Goal: Task Accomplishment & Management: Manage account settings

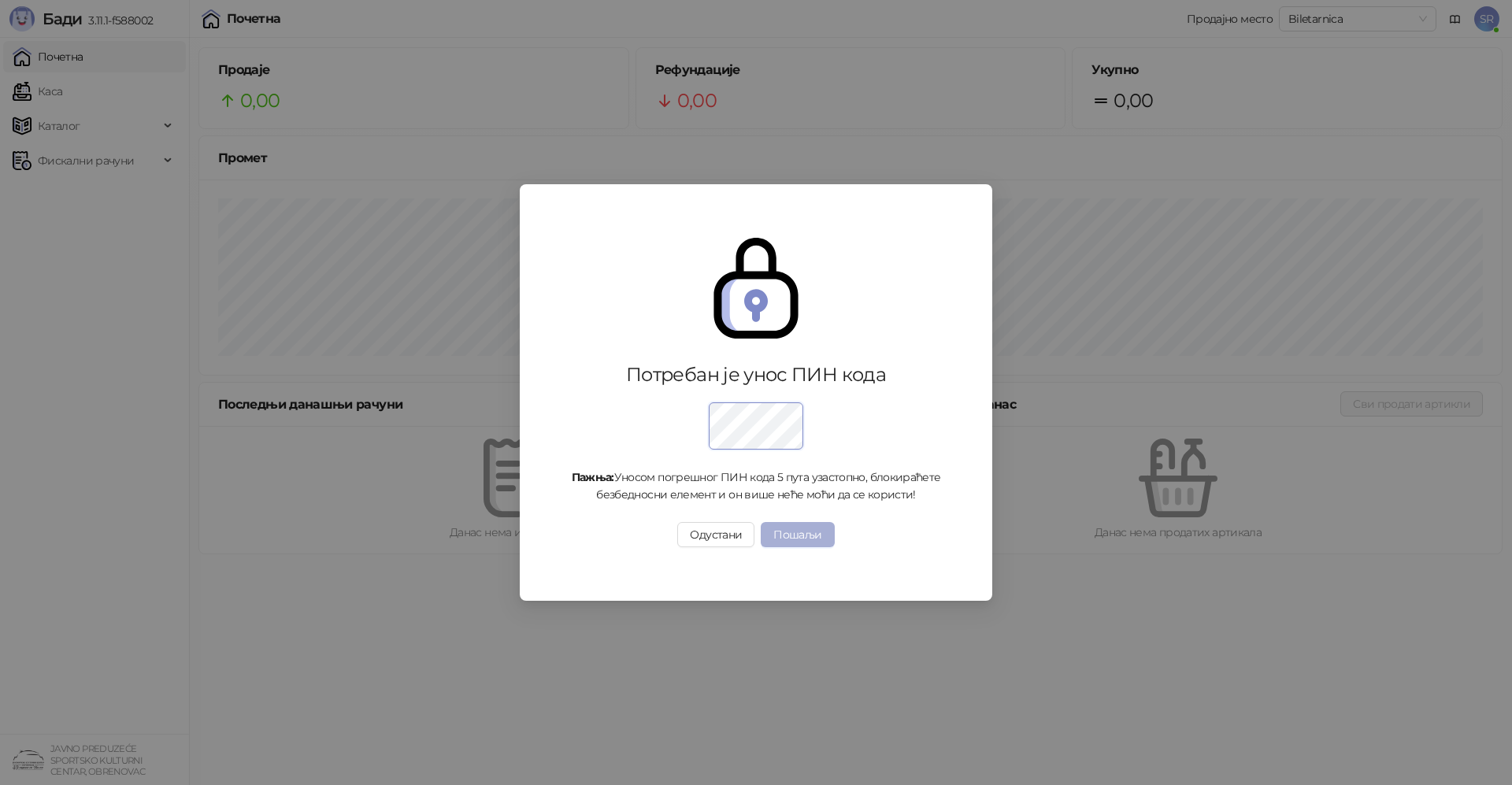
click at [797, 536] on button "Пошаљи" at bounding box center [798, 534] width 73 height 25
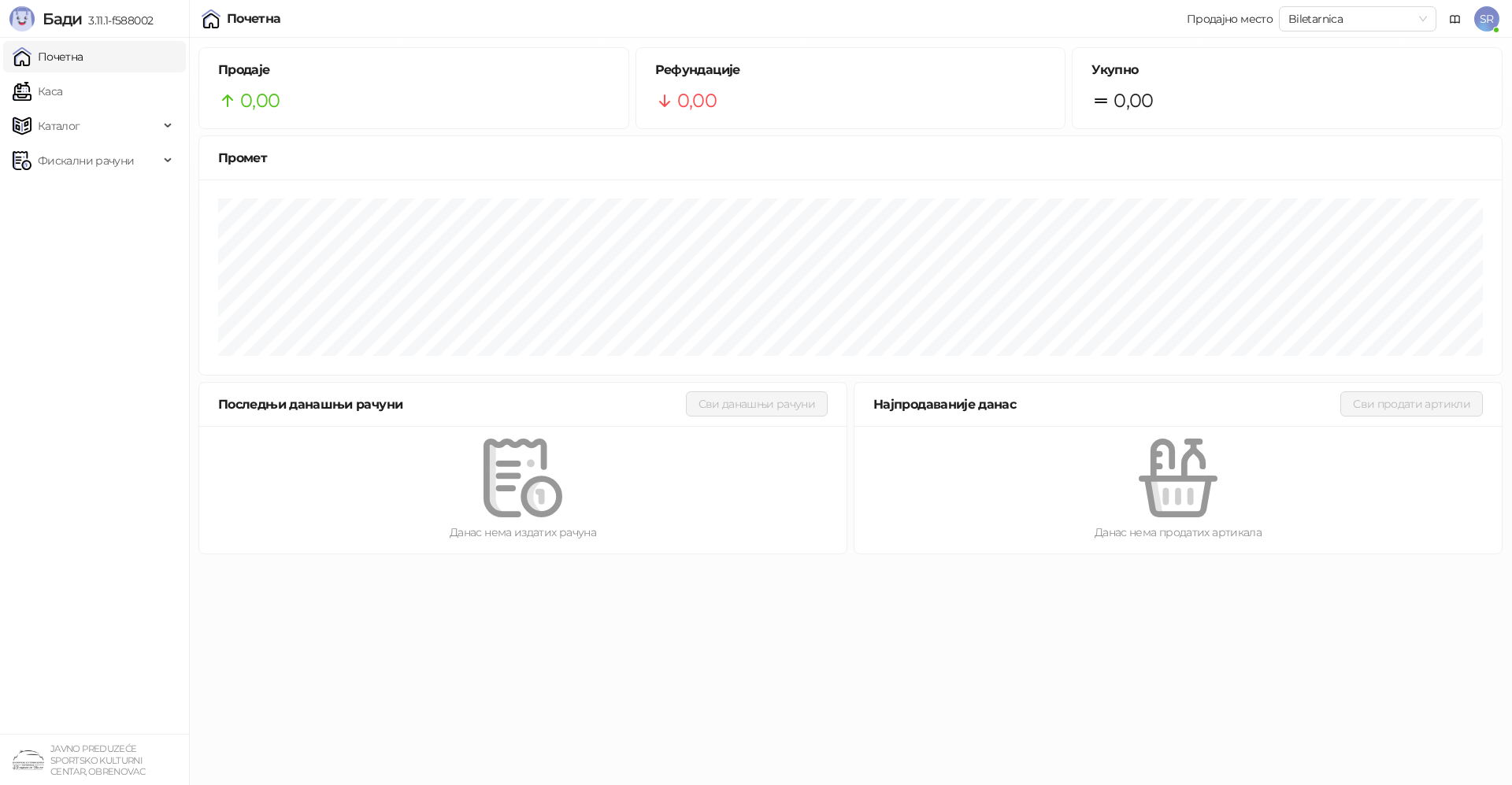
click at [1485, 22] on span "SR" at bounding box center [1486, 19] width 25 height 25
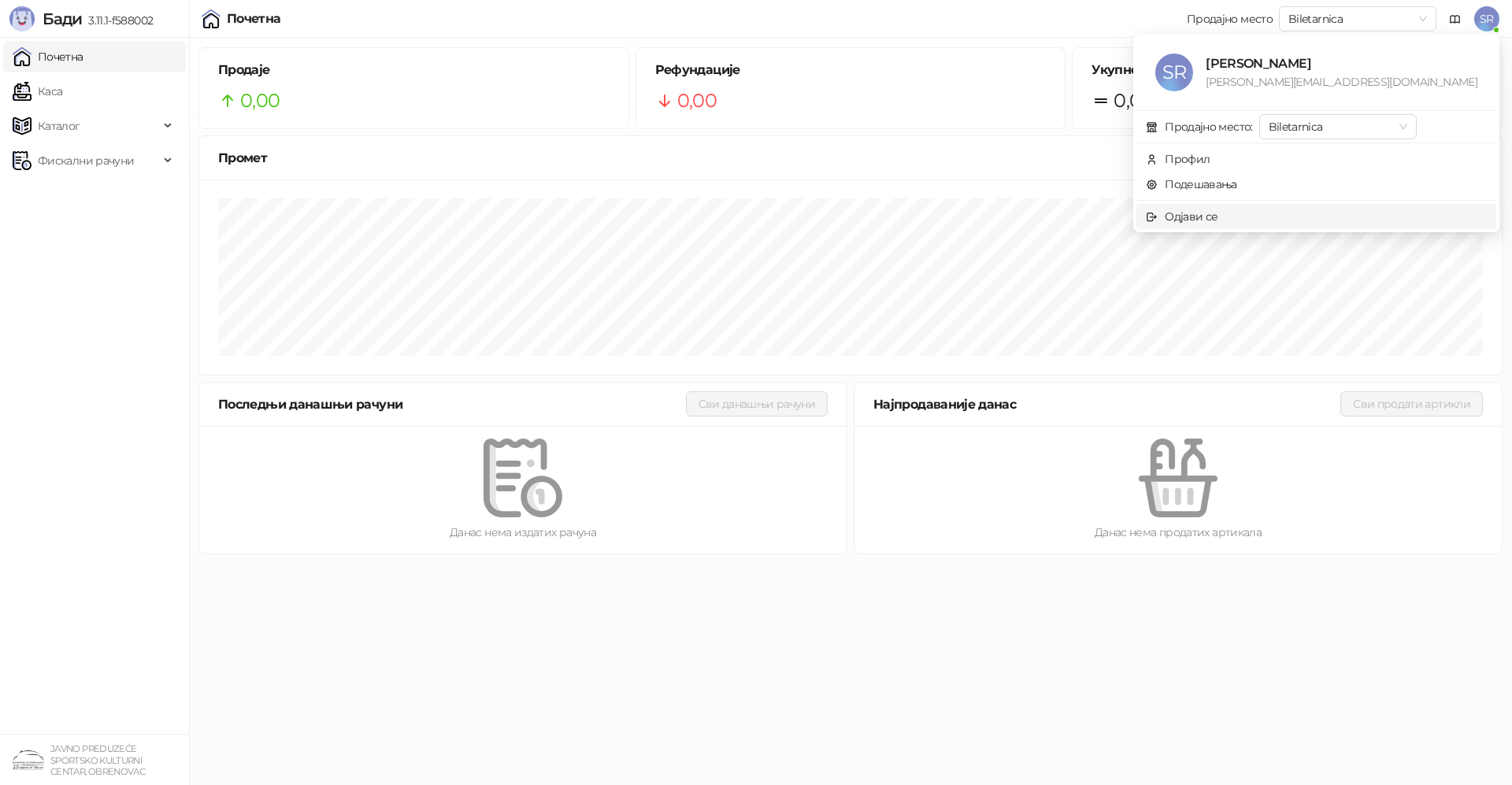
click at [1217, 218] on div "Одјави се" at bounding box center [1191, 216] width 53 height 17
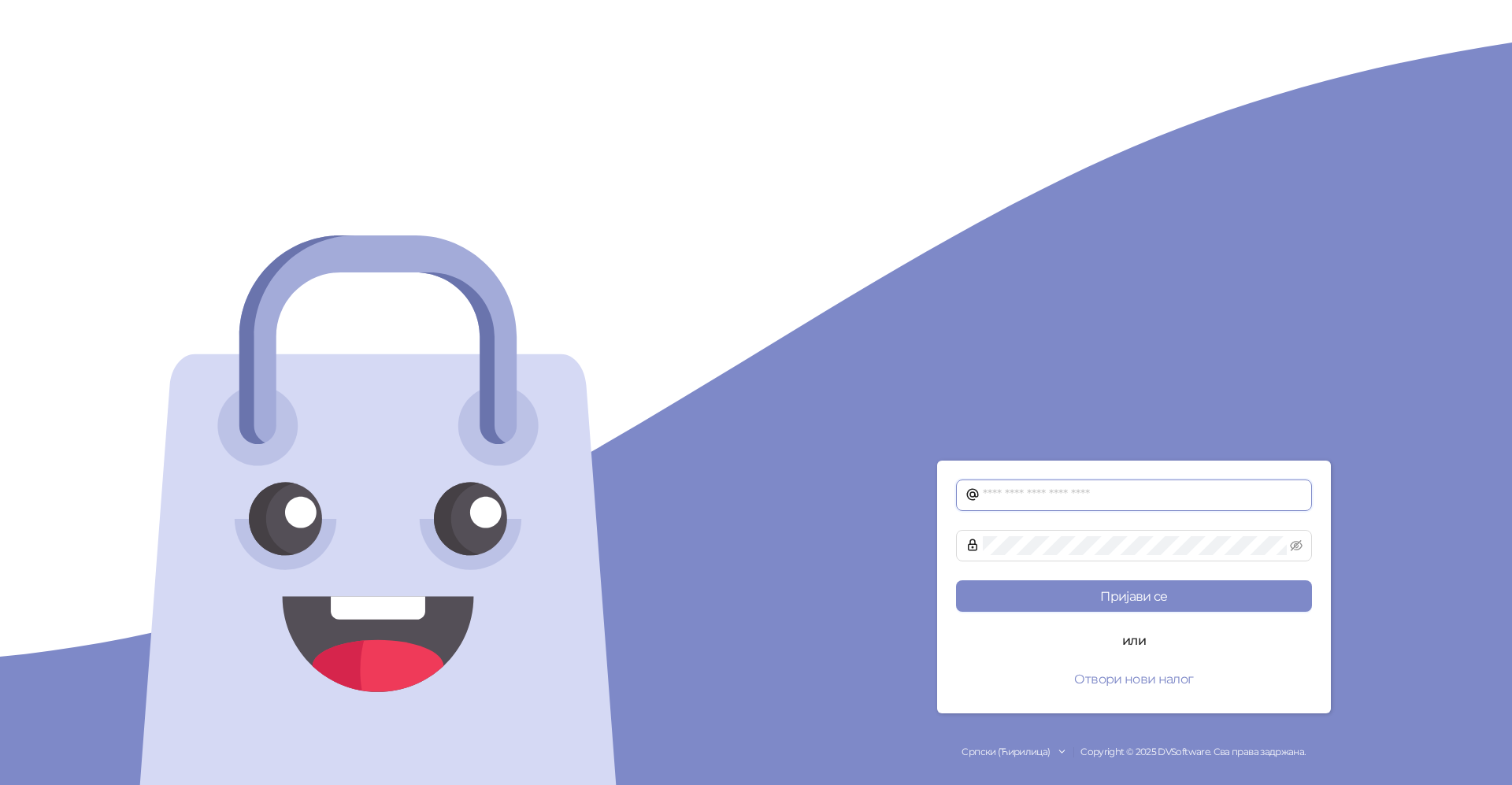
click at [992, 490] on input "text" at bounding box center [1142, 495] width 320 height 19
type input "**********"
click at [1138, 596] on button "Пријави се" at bounding box center [1134, 596] width 356 height 32
